Goal: Task Accomplishment & Management: Complete application form

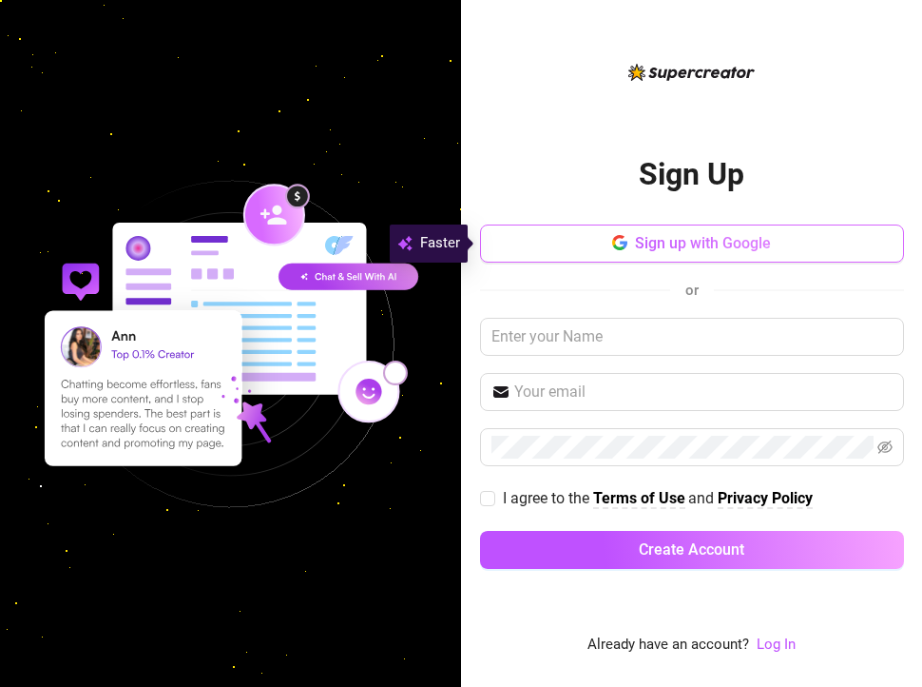
click at [667, 245] on span "Sign up with Google" at bounding box center [703, 243] width 136 height 18
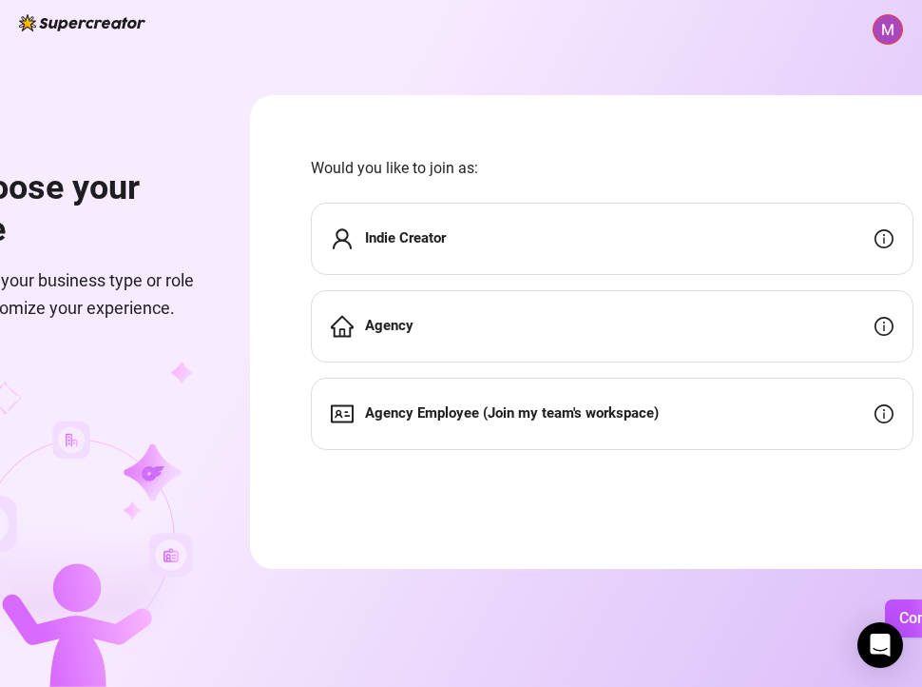
click at [827, 240] on div "Indie Creator" at bounding box center [612, 239] width 603 height 72
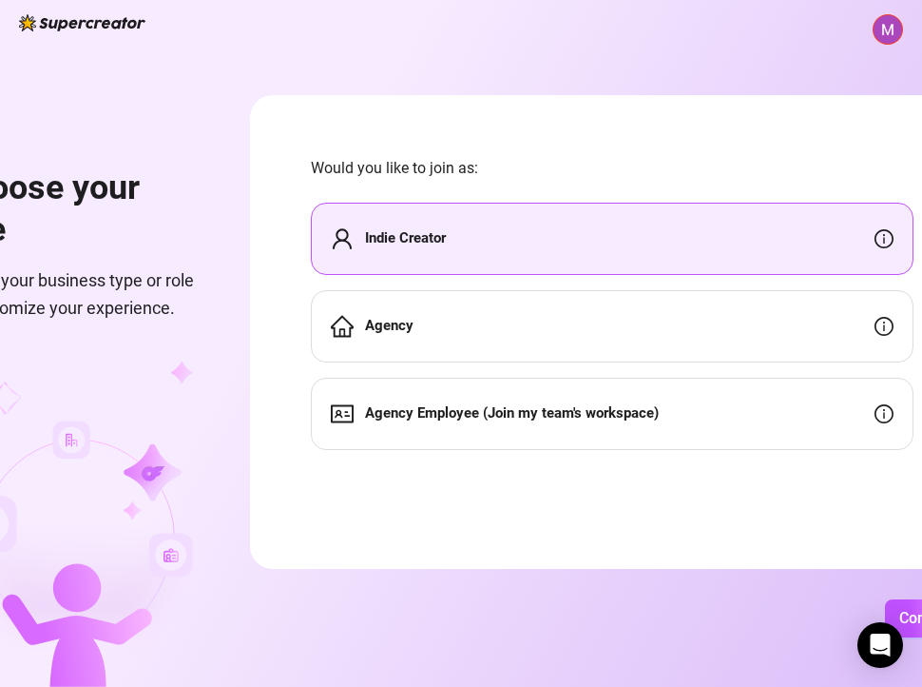
click at [604, 326] on div "Agency" at bounding box center [612, 326] width 603 height 72
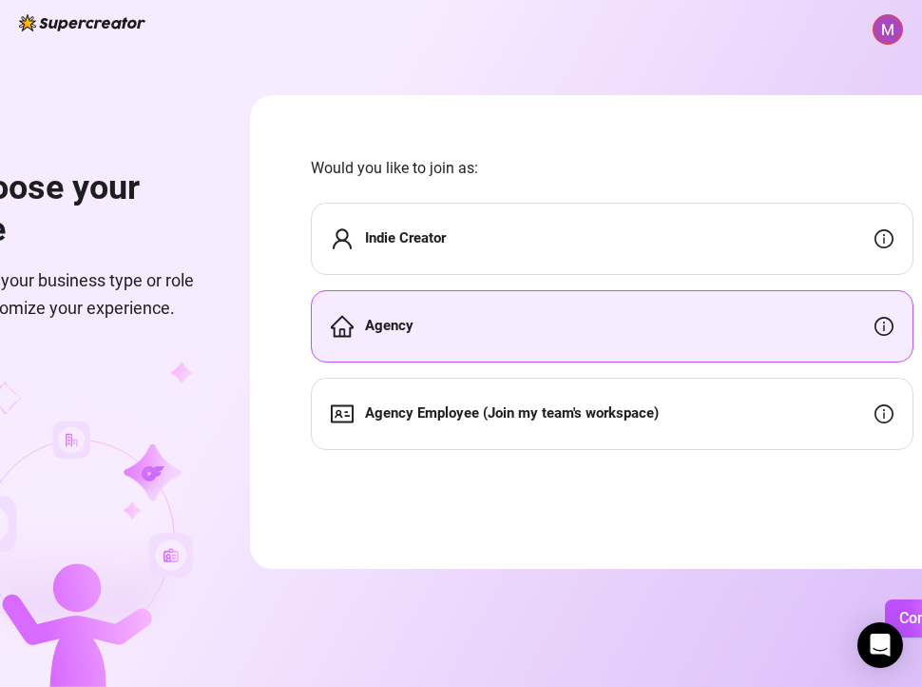
scroll to position [0, 52]
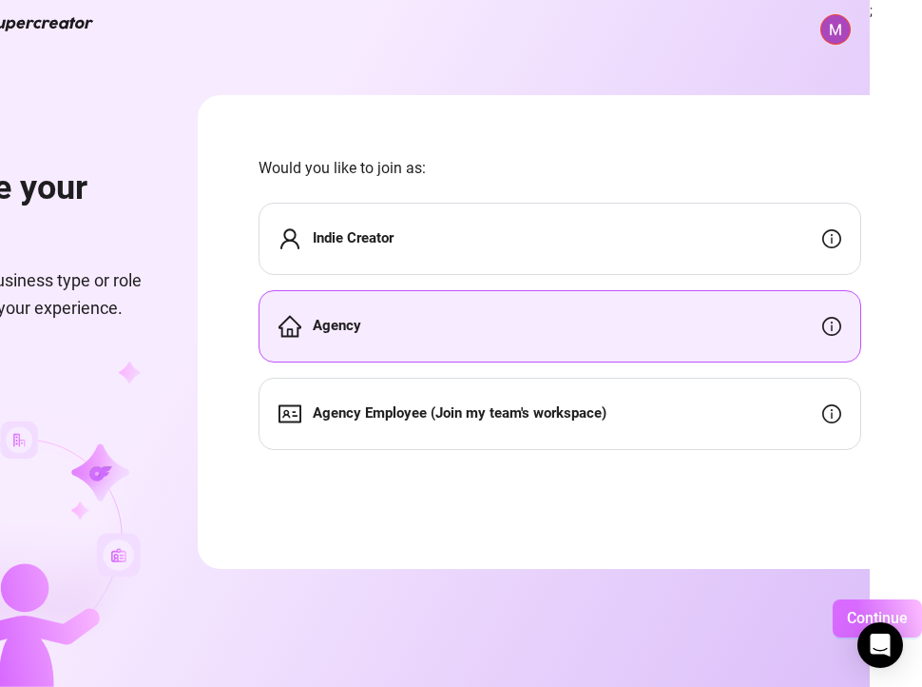
click at [848, 622] on span "Continue" at bounding box center [877, 618] width 61 height 18
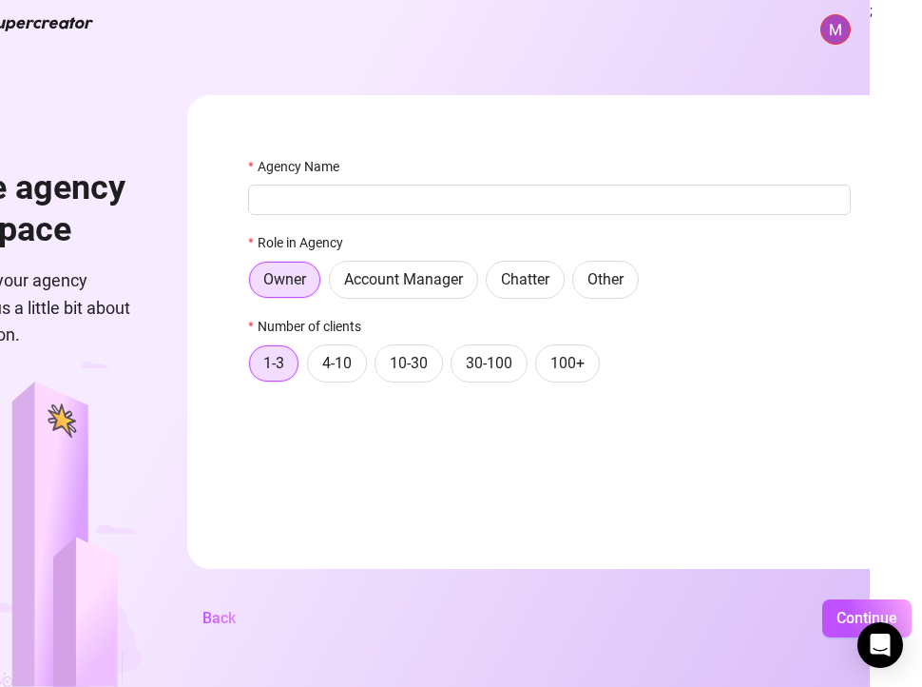
scroll to position [0, 42]
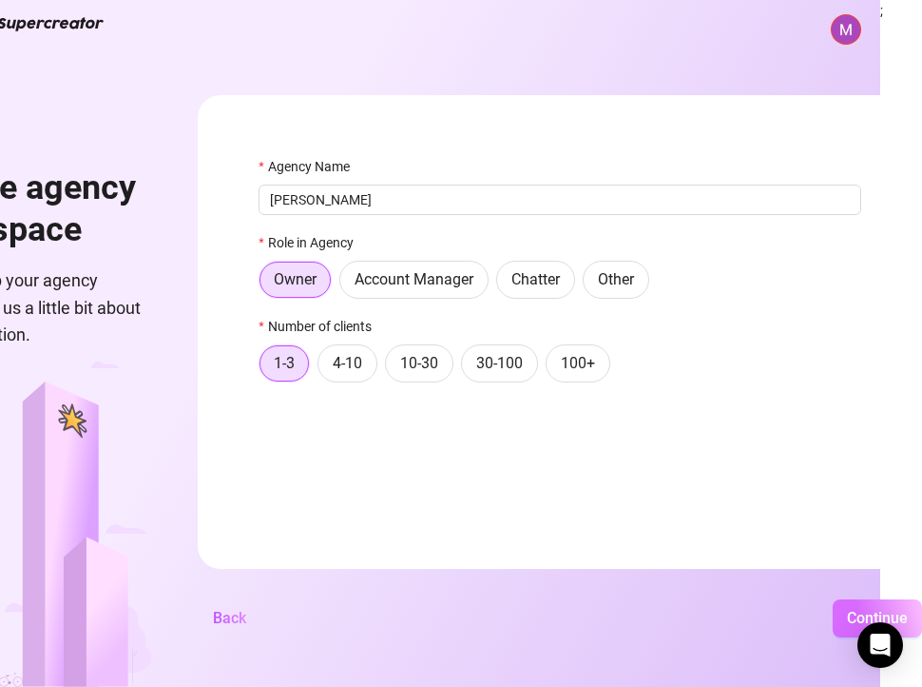
type input "[PERSON_NAME]"
click at [833, 611] on button "Continue" at bounding box center [877, 618] width 89 height 38
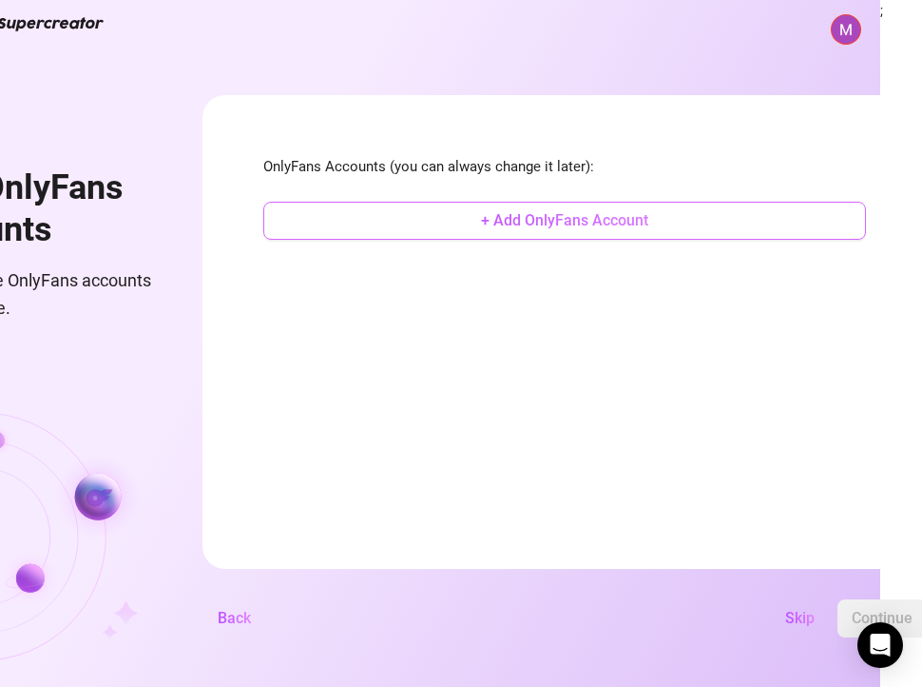
click at [611, 231] on button "+ Add OnlyFans Account" at bounding box center [564, 221] width 603 height 38
